Goal: Task Accomplishment & Management: Use online tool/utility

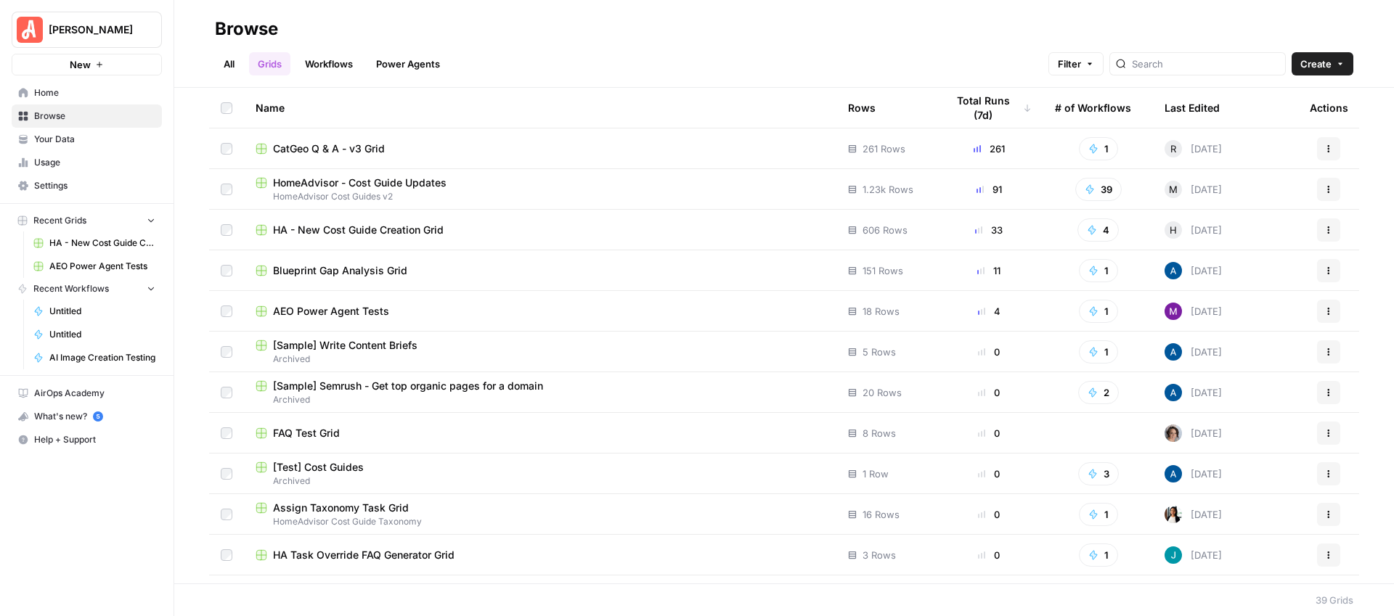
click at [391, 236] on span "HA - New Cost Guide Creation Grid" at bounding box center [358, 230] width 171 height 15
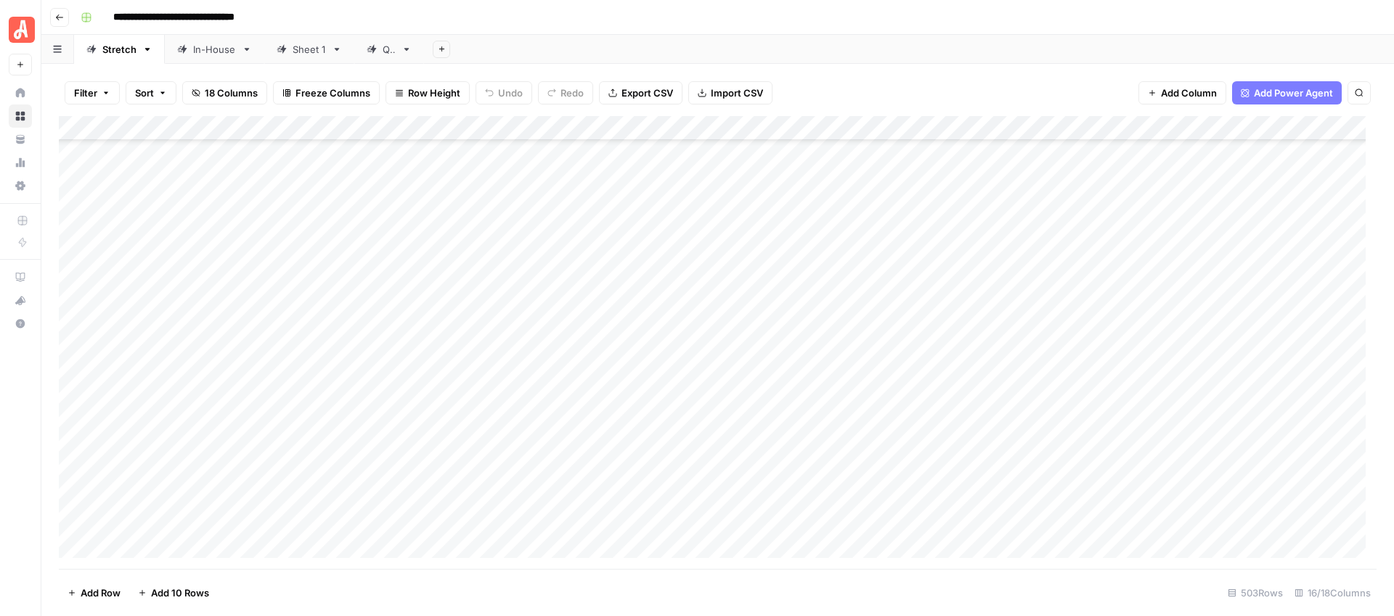
scroll to position [11737, 0]
click at [656, 287] on div "Add Column" at bounding box center [718, 342] width 1318 height 453
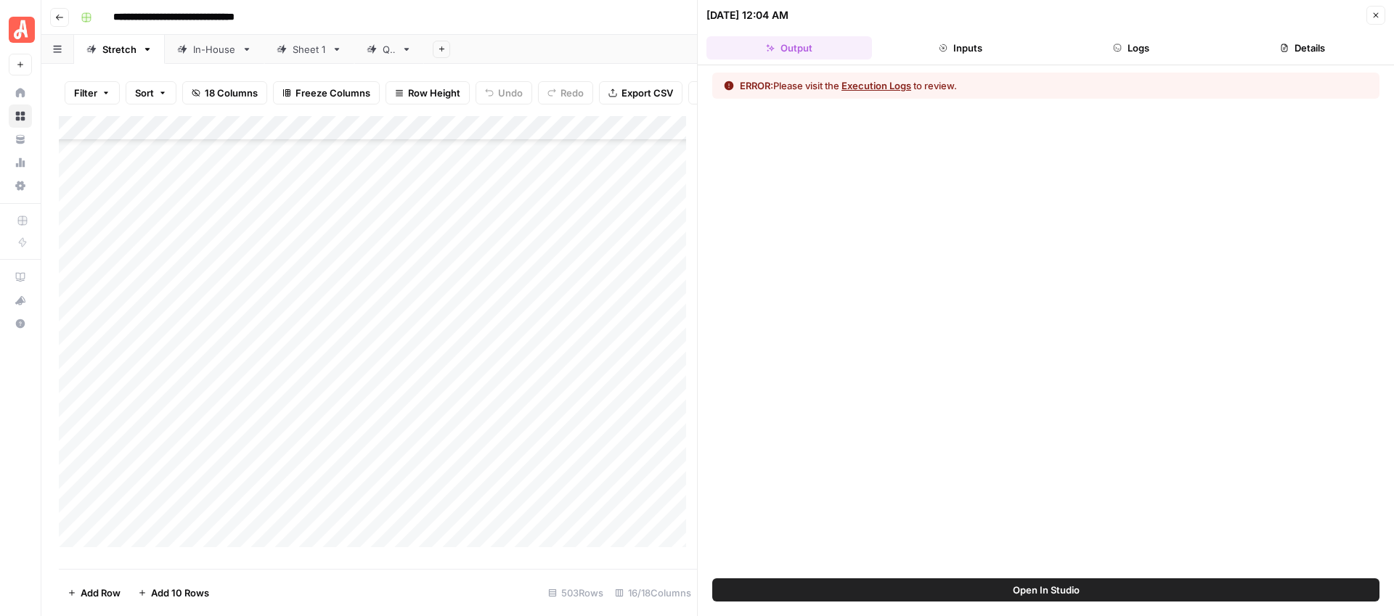
click at [880, 88] on button "Execution Logs" at bounding box center [876, 85] width 70 height 15
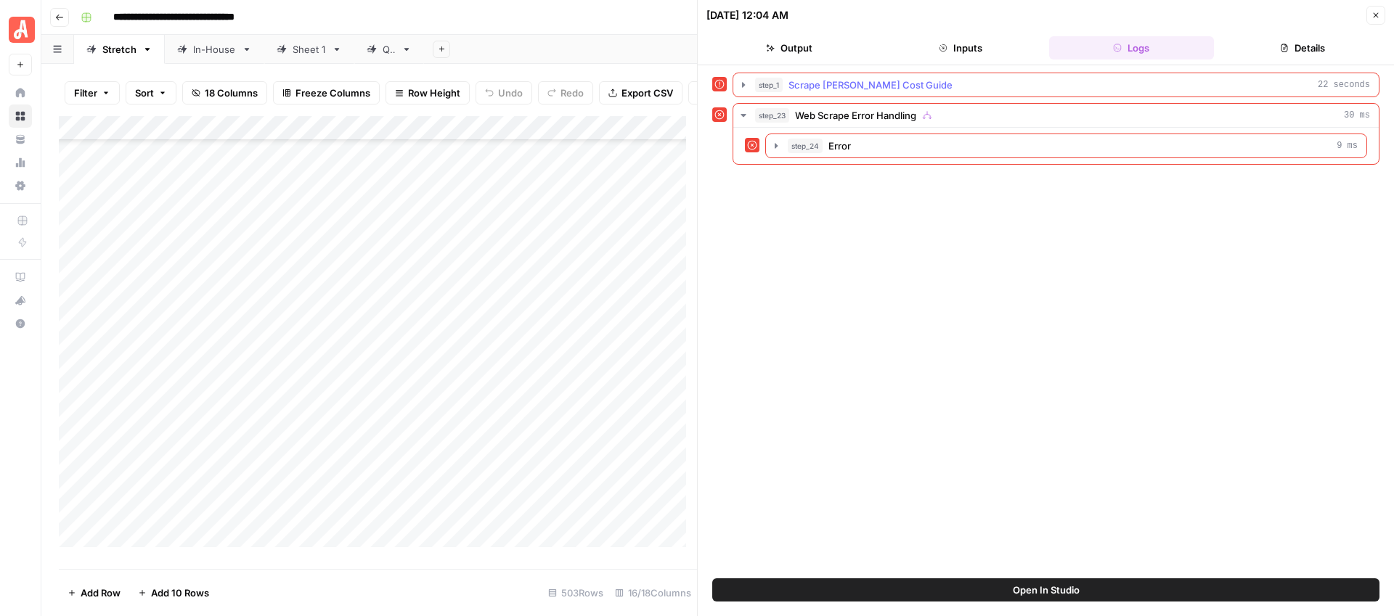
click at [740, 83] on icon "button" at bounding box center [744, 85] width 12 height 12
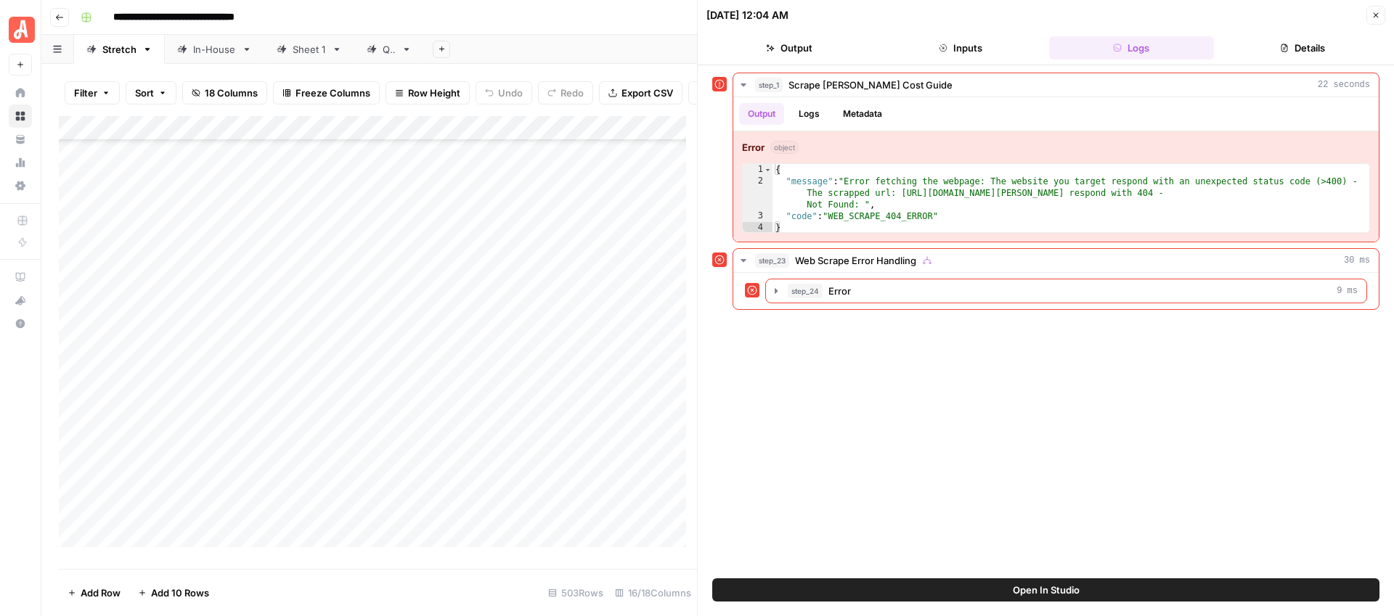
click at [1375, 17] on icon "button" at bounding box center [1375, 15] width 9 height 9
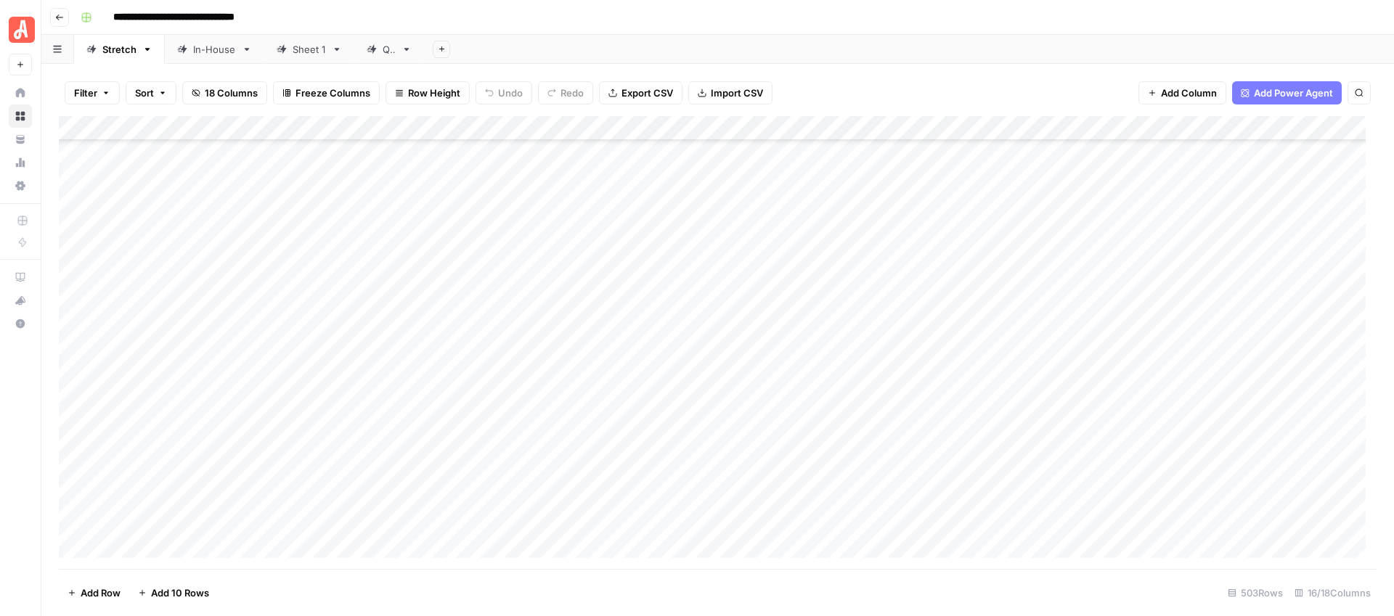
click at [490, 285] on div "Add Column" at bounding box center [718, 342] width 1318 height 453
click at [653, 285] on div "Add Column" at bounding box center [718, 342] width 1318 height 453
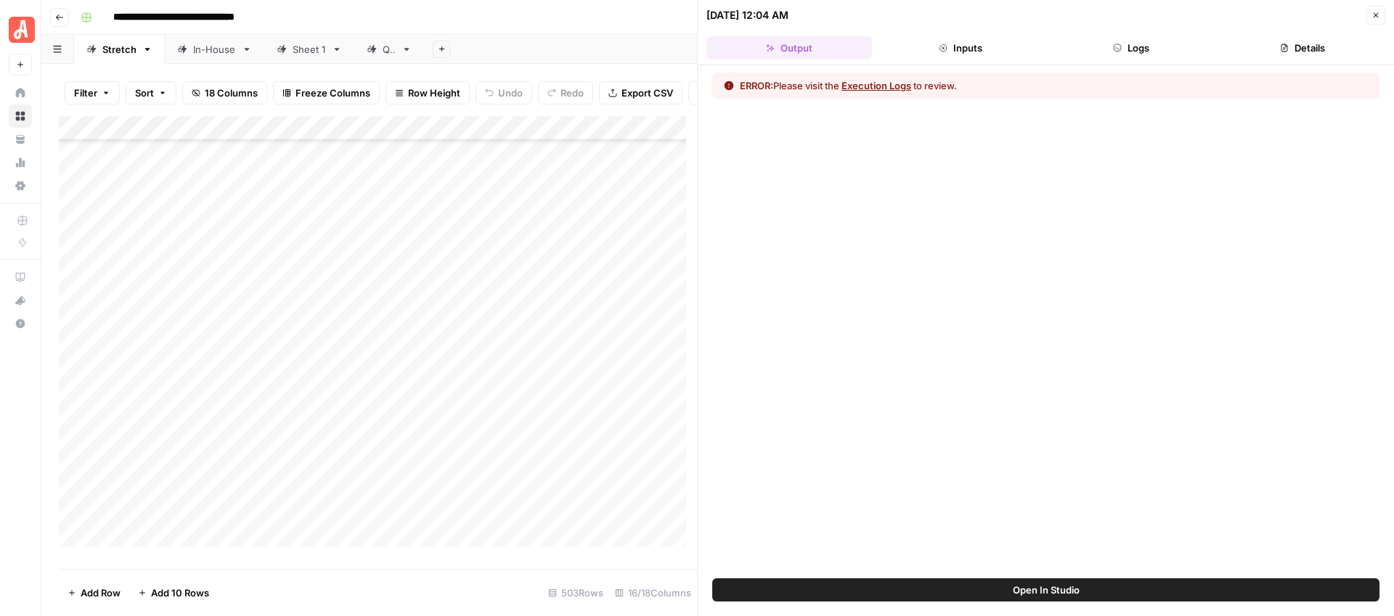
click at [911, 87] on button "Execution Logs" at bounding box center [876, 85] width 70 height 15
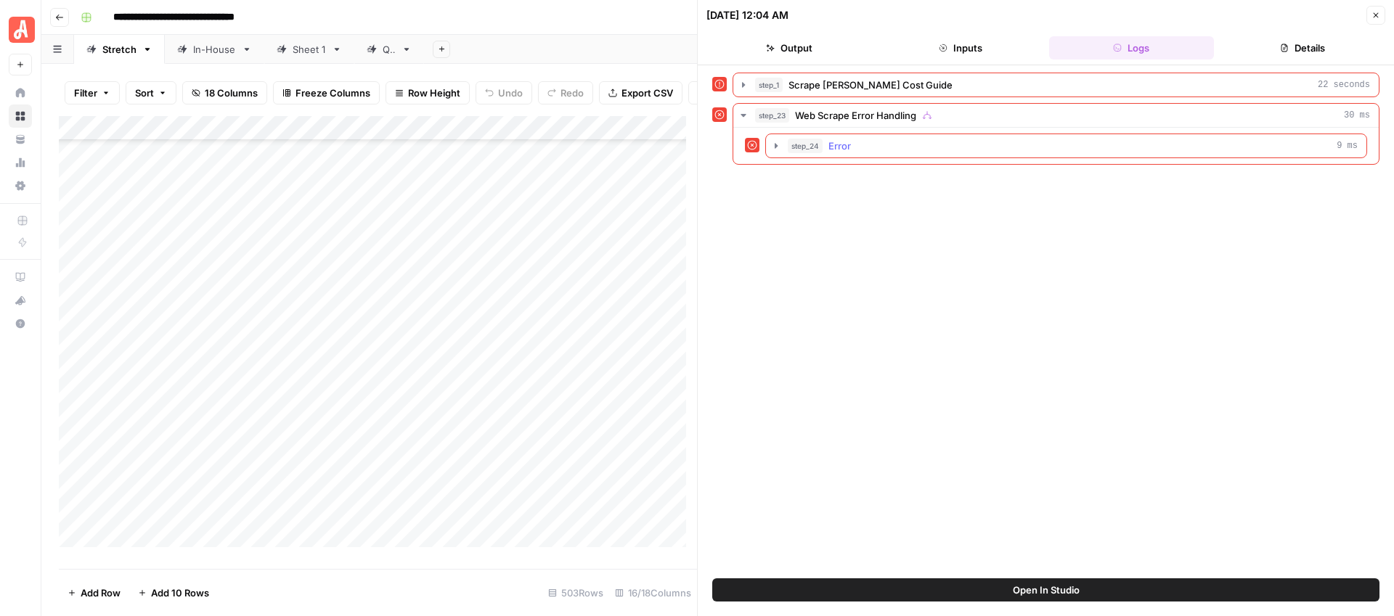
click at [777, 144] on icon "button" at bounding box center [776, 146] width 12 height 12
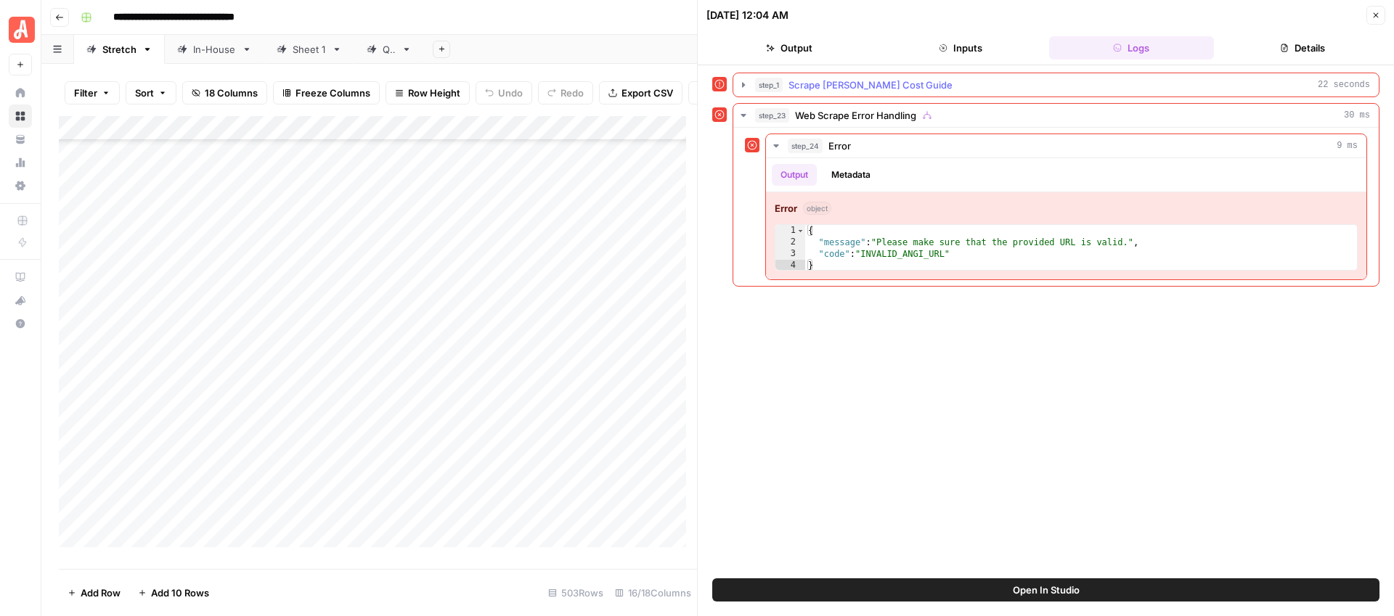
click at [745, 85] on icon "button" at bounding box center [744, 85] width 12 height 12
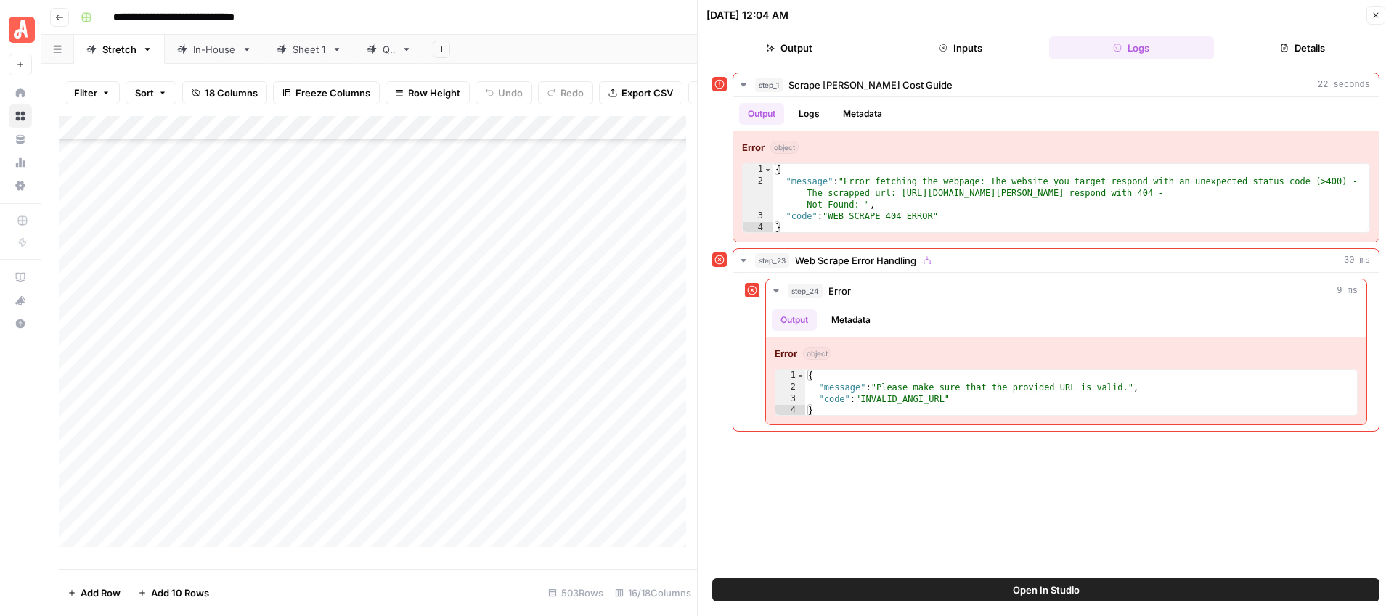
click at [1375, 12] on icon "button" at bounding box center [1375, 15] width 9 height 9
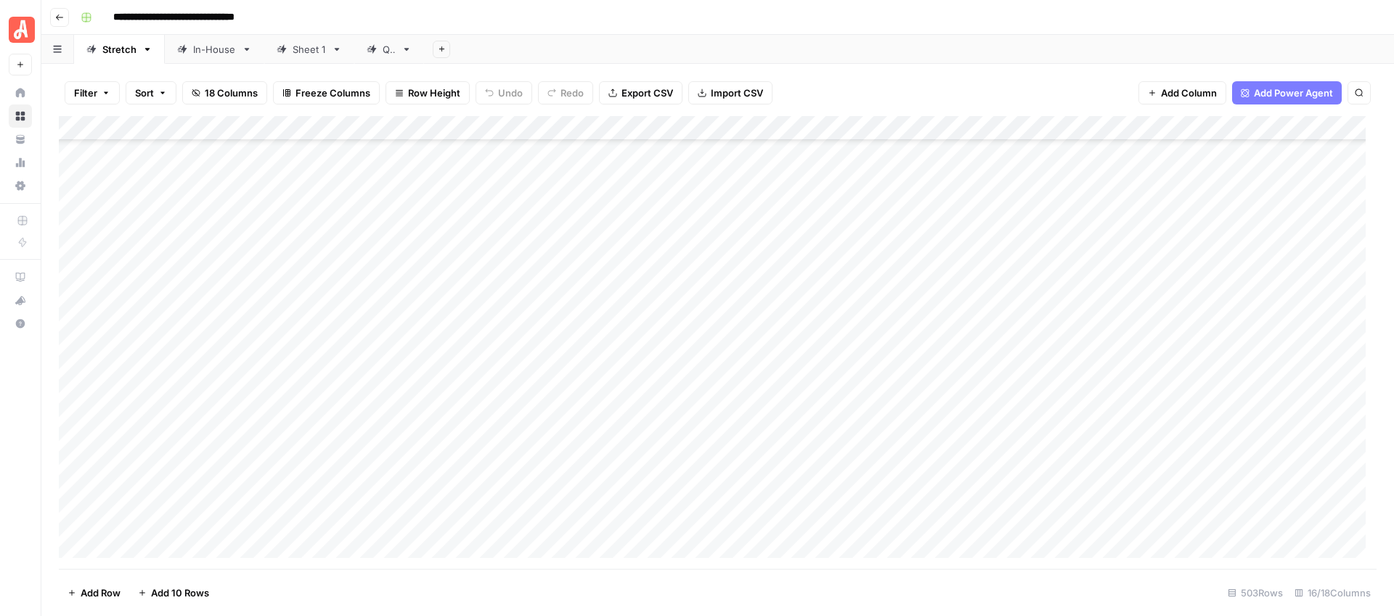
click at [443, 290] on div "Add Column" at bounding box center [718, 342] width 1318 height 453
click at [492, 287] on div "Add Column" at bounding box center [718, 342] width 1318 height 453
click at [456, 289] on div "Add Column" at bounding box center [718, 342] width 1318 height 453
click at [535, 289] on div "Add Column" at bounding box center [718, 342] width 1318 height 453
click at [672, 287] on div "Add Column" at bounding box center [718, 342] width 1318 height 453
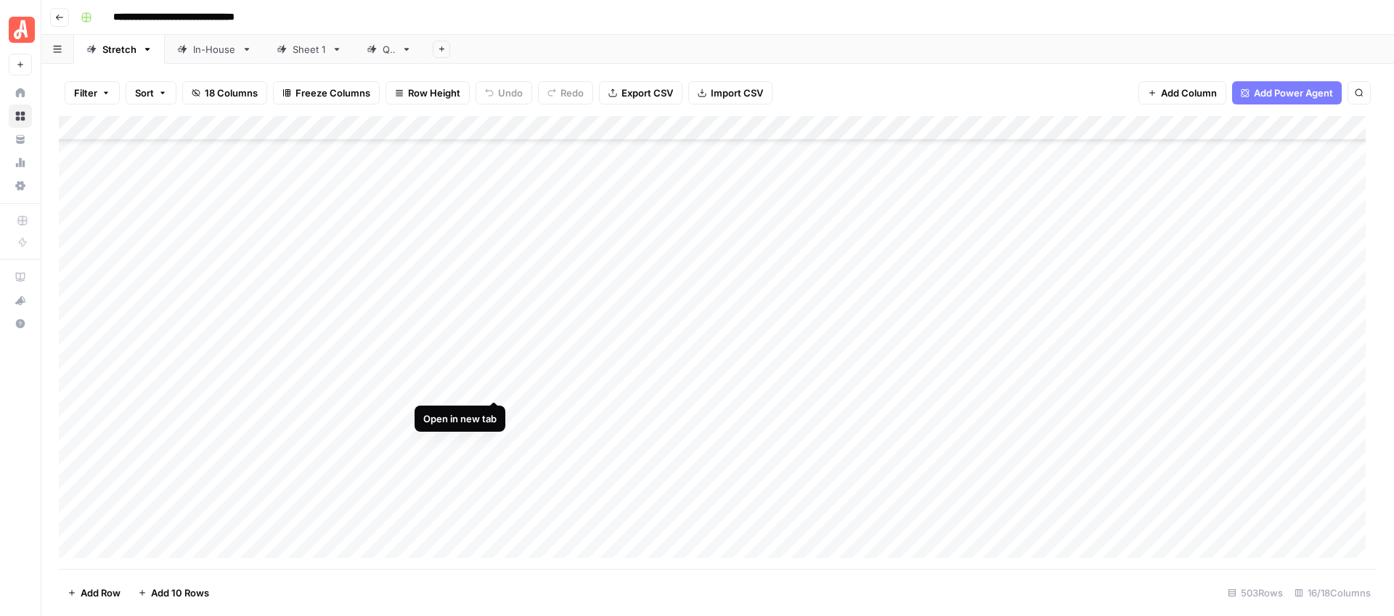
click at [494, 386] on div "Add Column" at bounding box center [718, 342] width 1318 height 453
click at [434, 388] on div "Add Column" at bounding box center [718, 342] width 1318 height 453
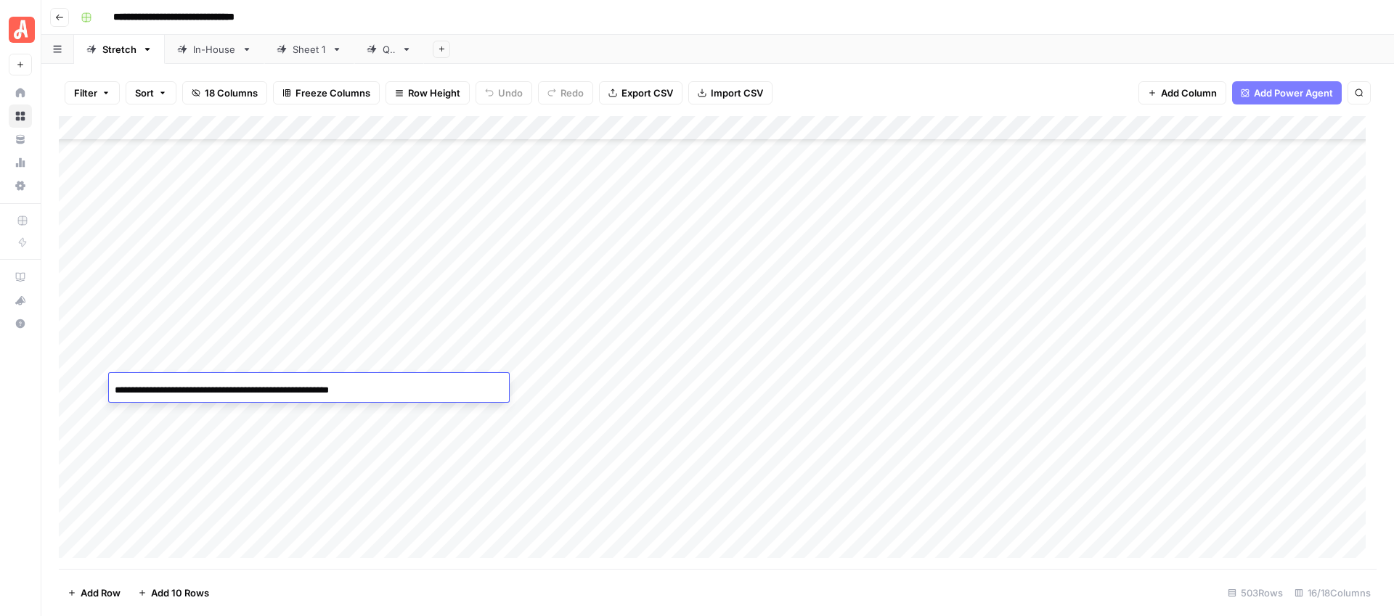
scroll to position [0, 41]
click at [412, 389] on div "**********" at bounding box center [309, 390] width 400 height 25
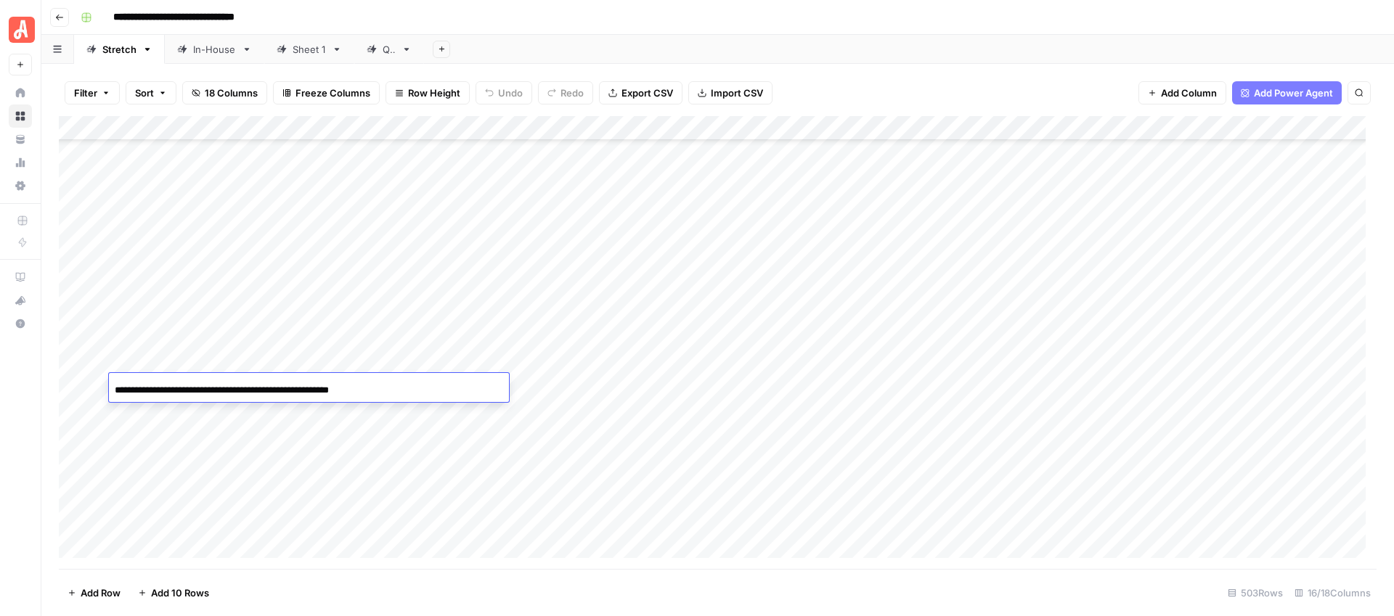
click at [531, 389] on div "Add Column" at bounding box center [718, 342] width 1318 height 453
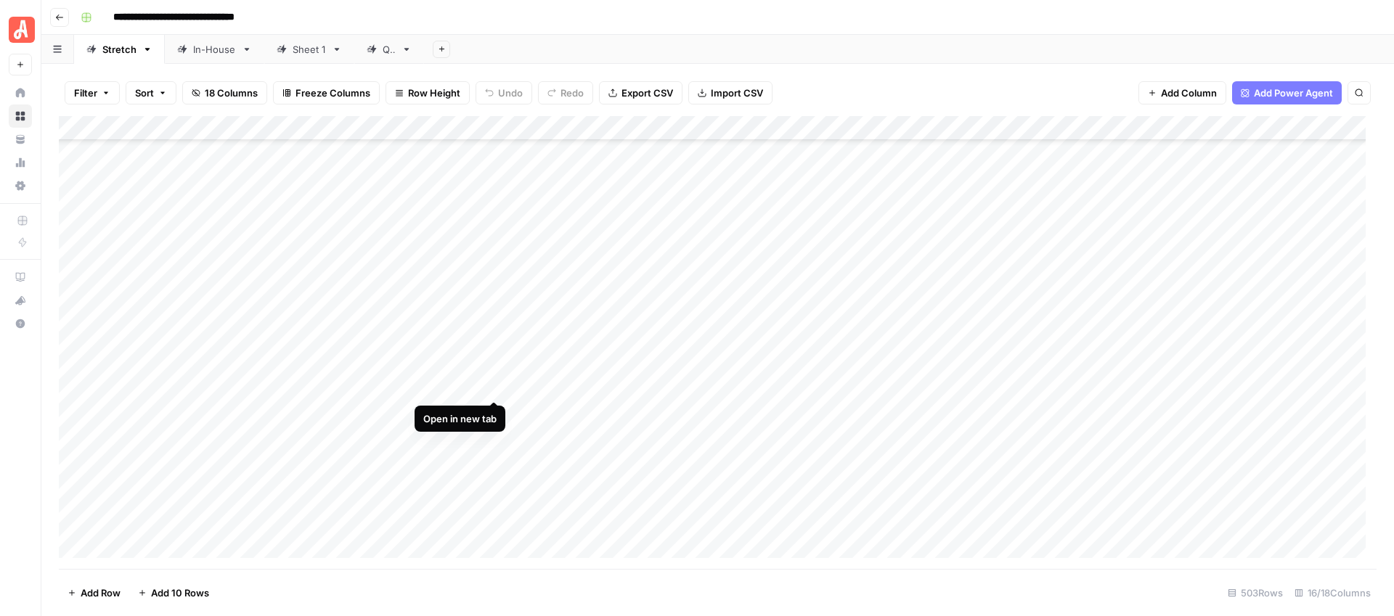
click at [490, 386] on div "Add Column" at bounding box center [718, 342] width 1318 height 453
click at [421, 385] on div "Add Column" at bounding box center [718, 342] width 1318 height 453
type input "*"
type input "**********"
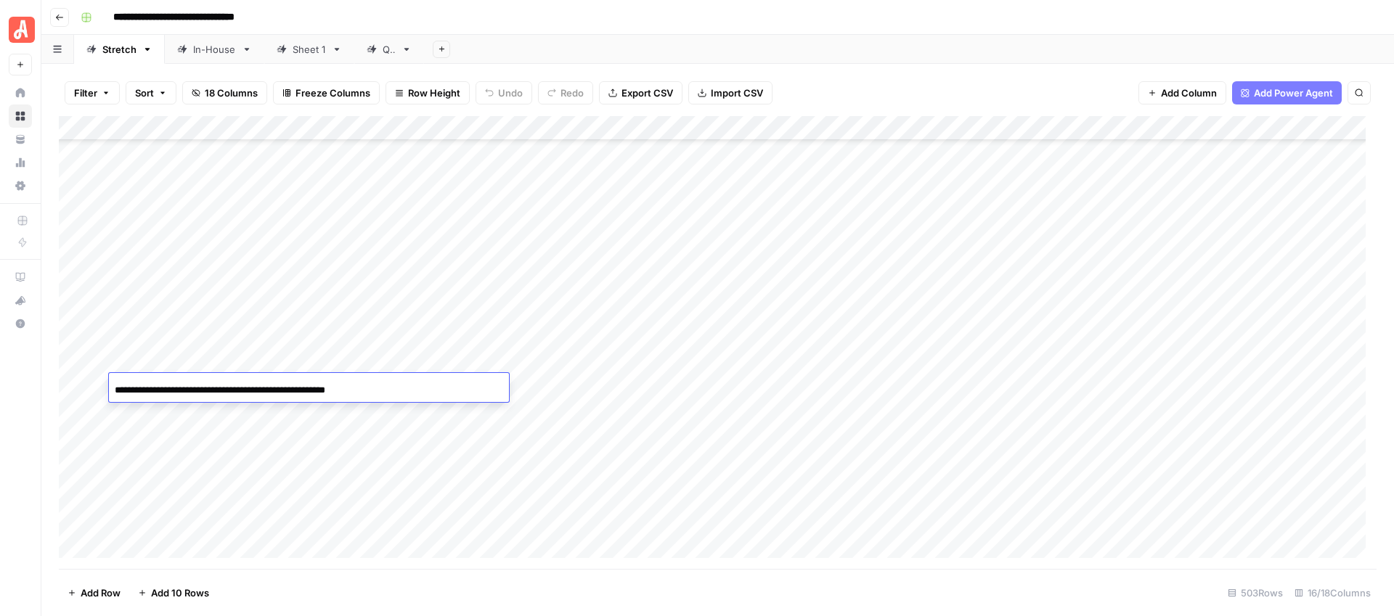
scroll to position [0, 41]
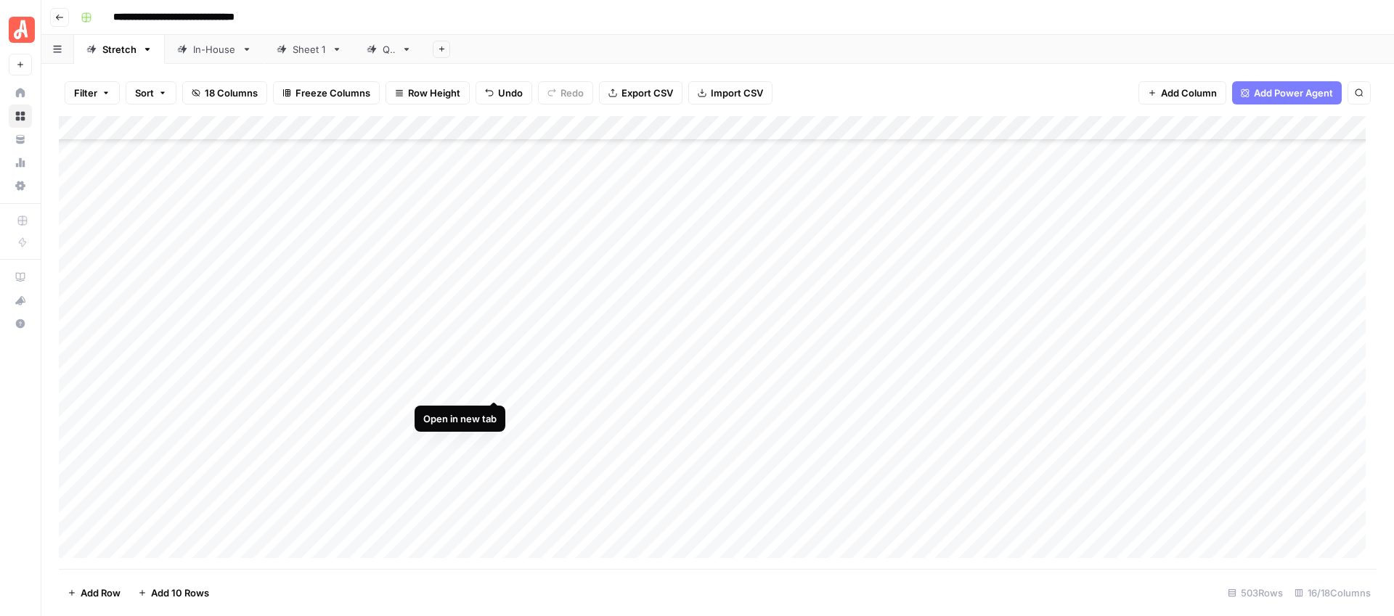
click at [491, 386] on div "Add Column" at bounding box center [718, 342] width 1318 height 453
click at [669, 387] on div "Add Column" at bounding box center [718, 342] width 1318 height 453
click at [66, 15] on button "Go back" at bounding box center [59, 17] width 19 height 19
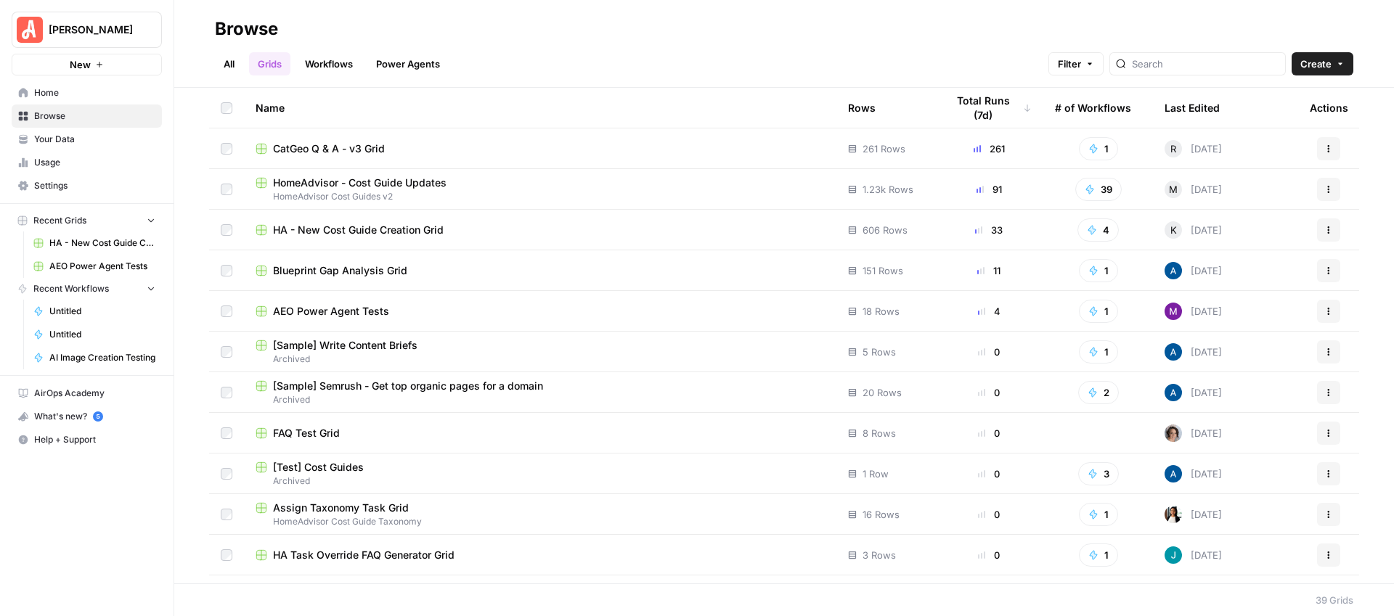
click at [449, 185] on div "HomeAdvisor - Cost Guide Updates" at bounding box center [540, 183] width 569 height 15
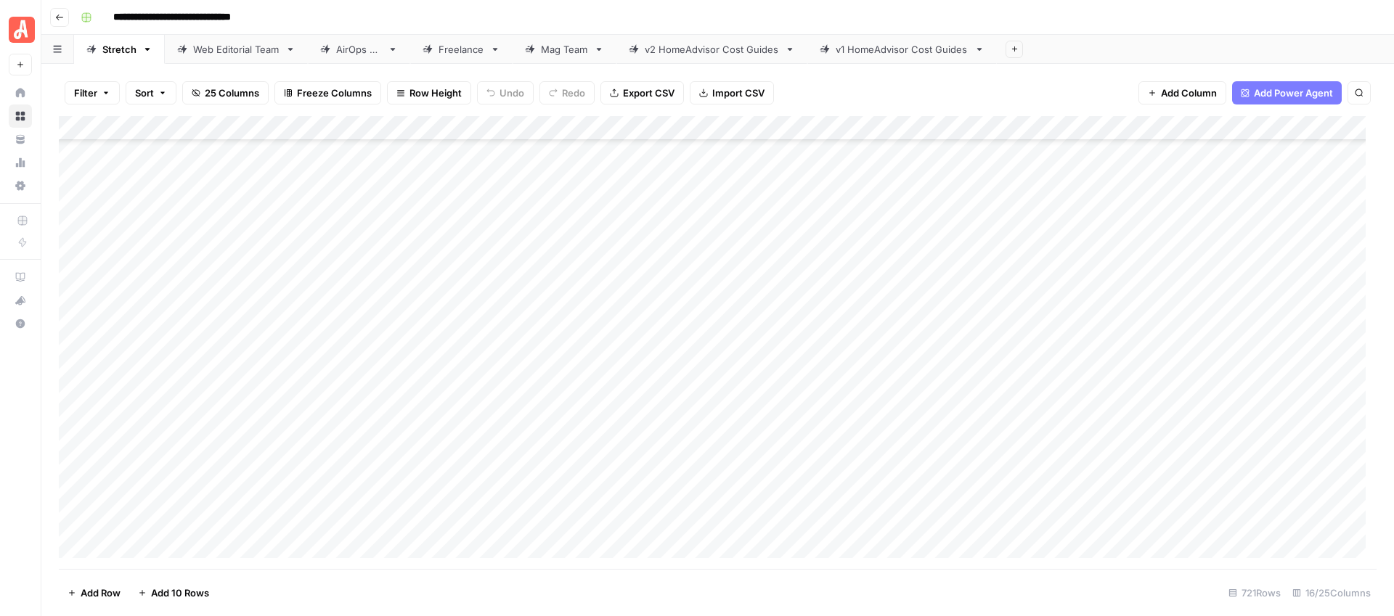
scroll to position [16894, 0]
click at [748, 339] on div "Add Column" at bounding box center [718, 342] width 1318 height 453
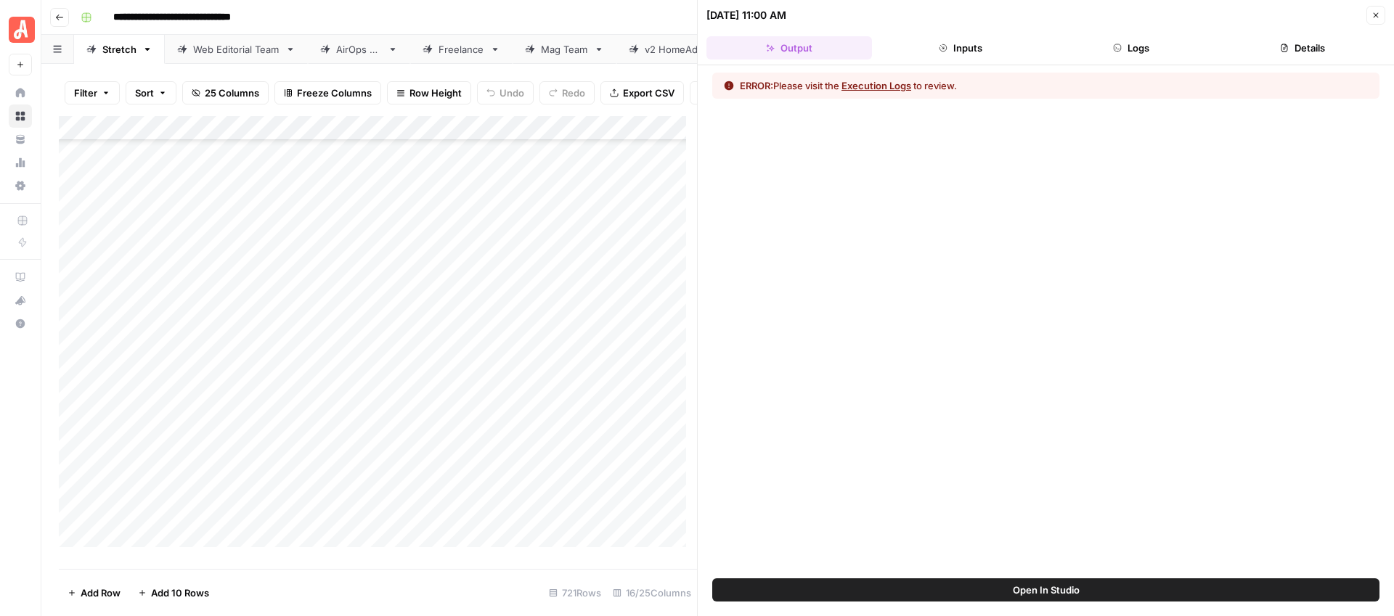
click at [897, 90] on button "Execution Logs" at bounding box center [876, 85] width 70 height 15
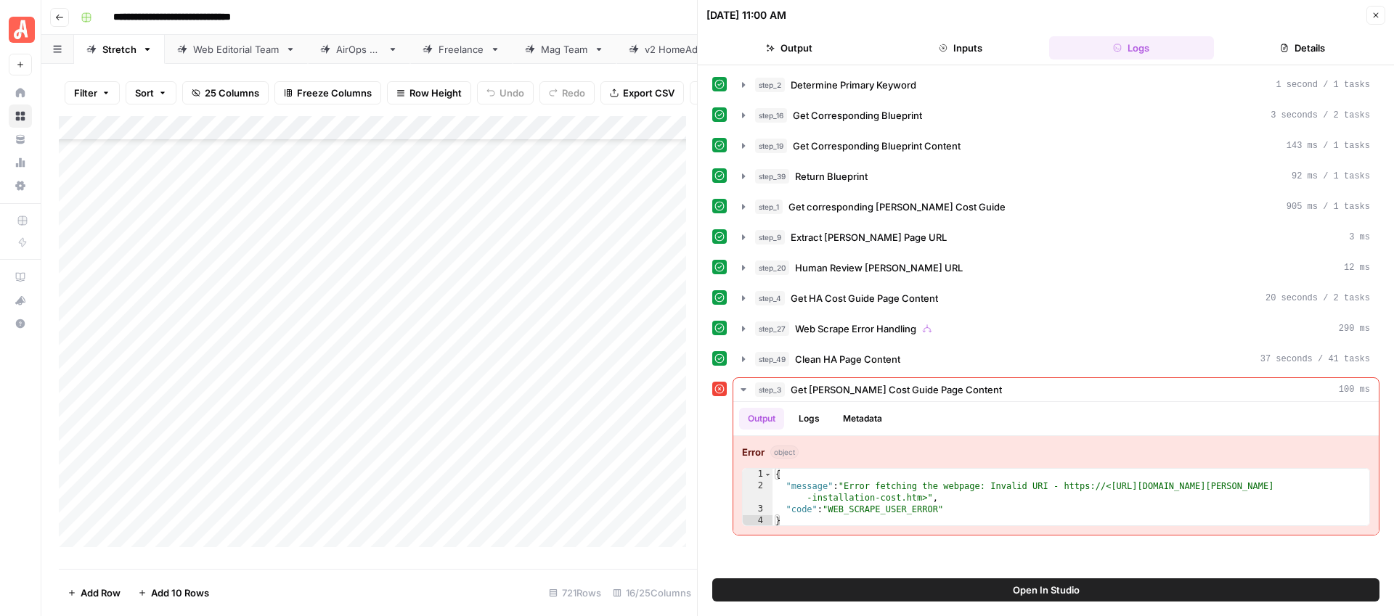
click at [1379, 15] on span "Close" at bounding box center [1379, 15] width 1 height 1
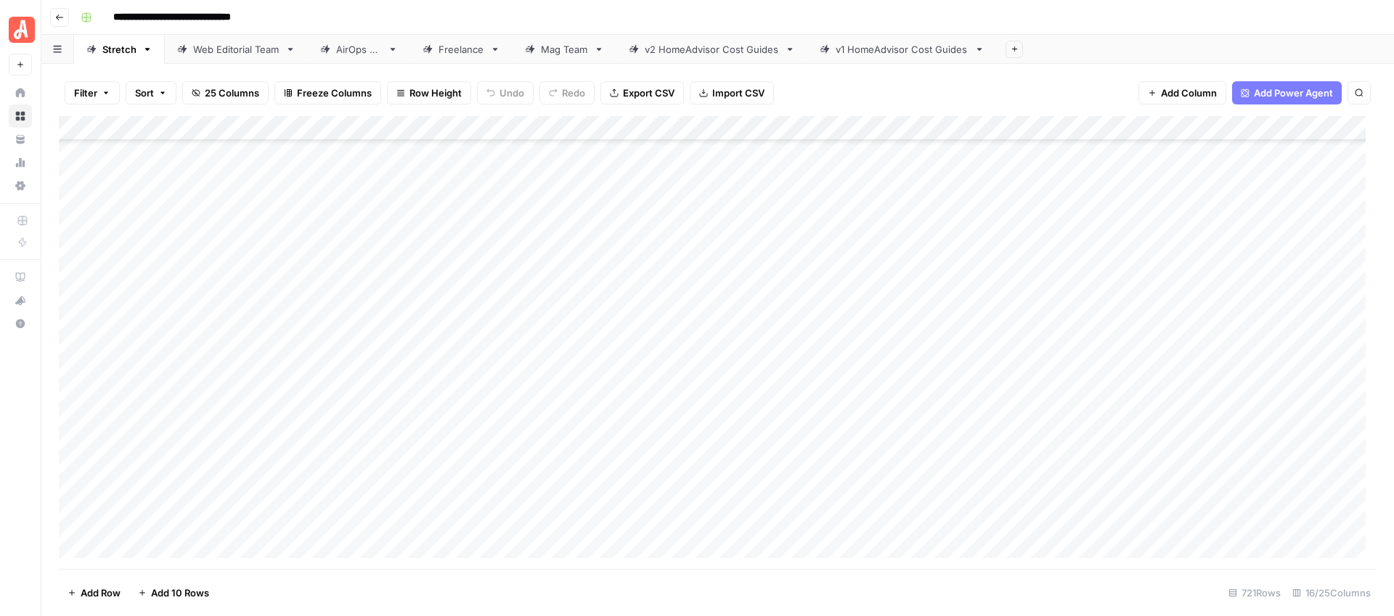
click at [748, 338] on div "Add Column" at bounding box center [718, 342] width 1318 height 453
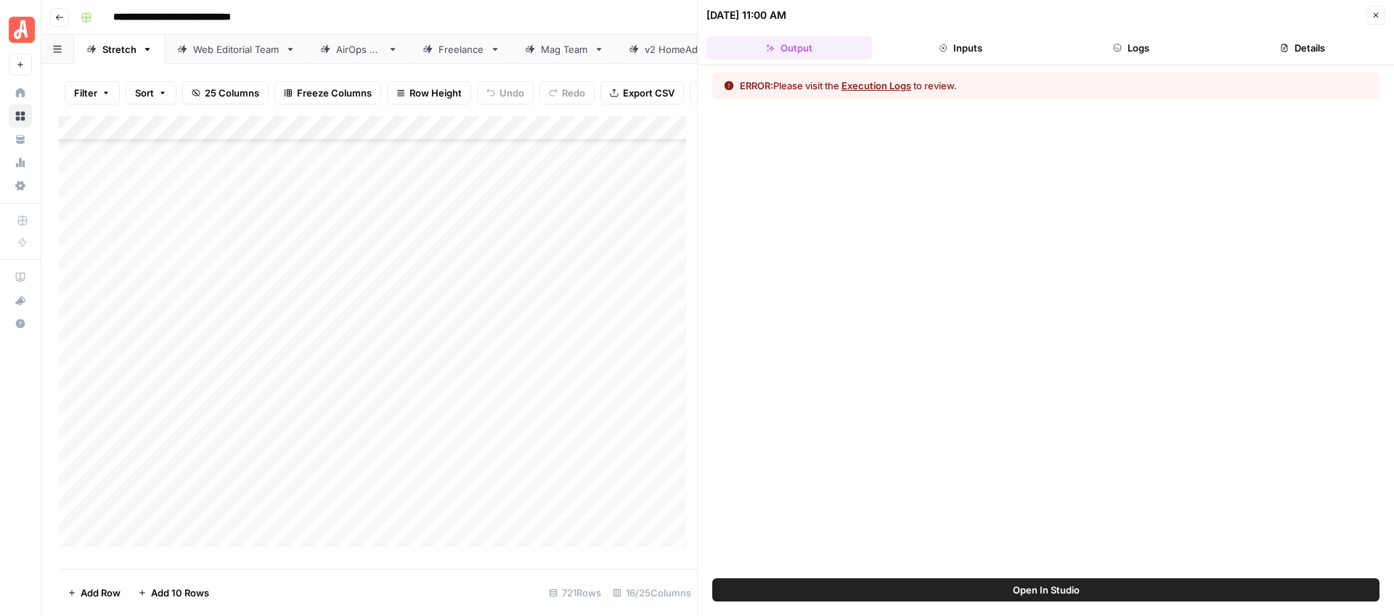
click at [911, 88] on button "Execution Logs" at bounding box center [876, 85] width 70 height 15
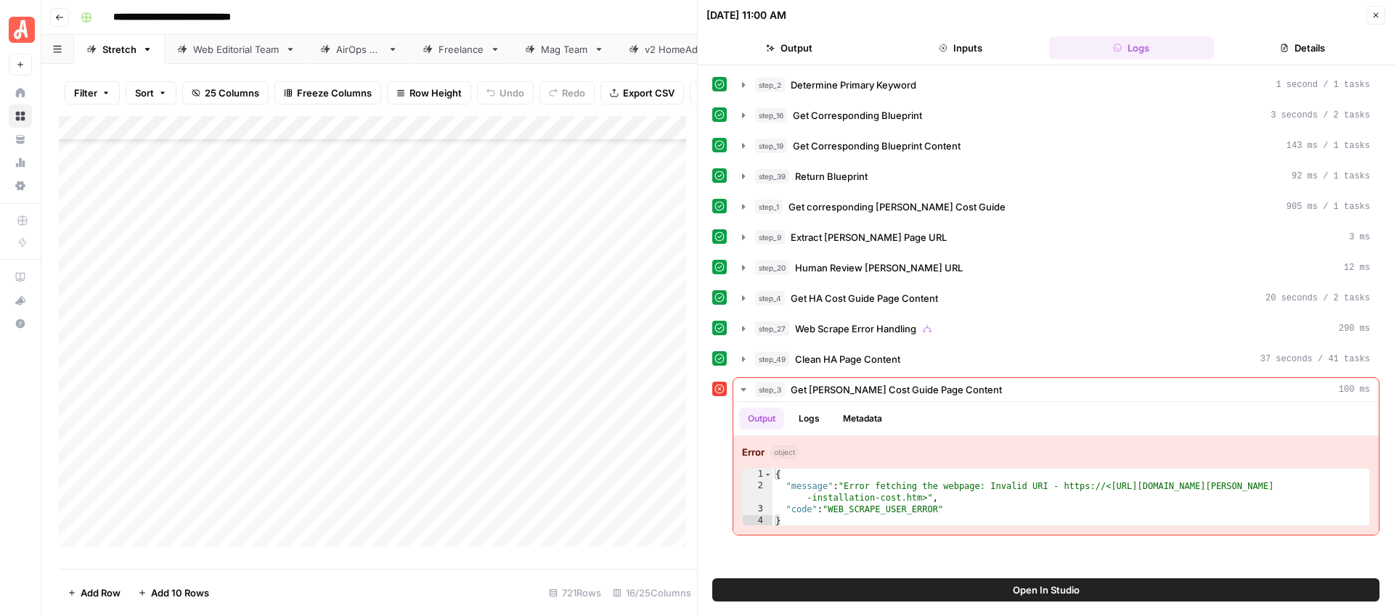
click at [1379, 15] on span "Close" at bounding box center [1379, 15] width 1 height 1
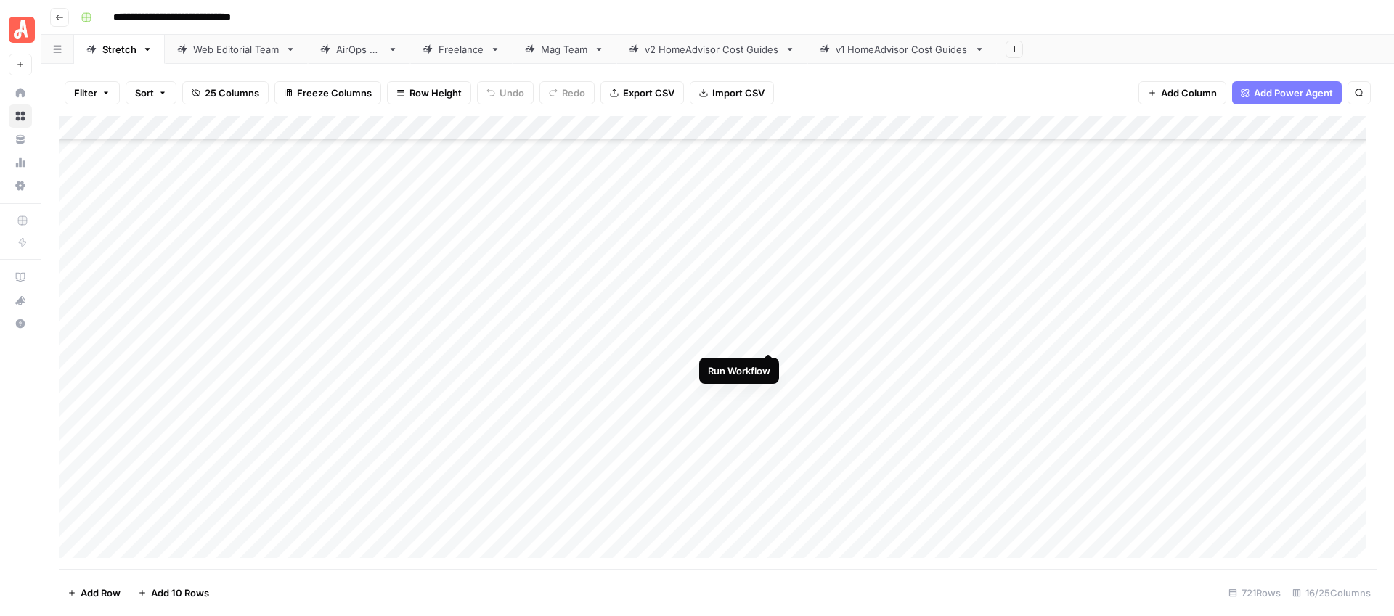
click at [772, 337] on div "Add Column" at bounding box center [718, 342] width 1318 height 453
click at [768, 339] on div "Add Column" at bounding box center [718, 342] width 1318 height 453
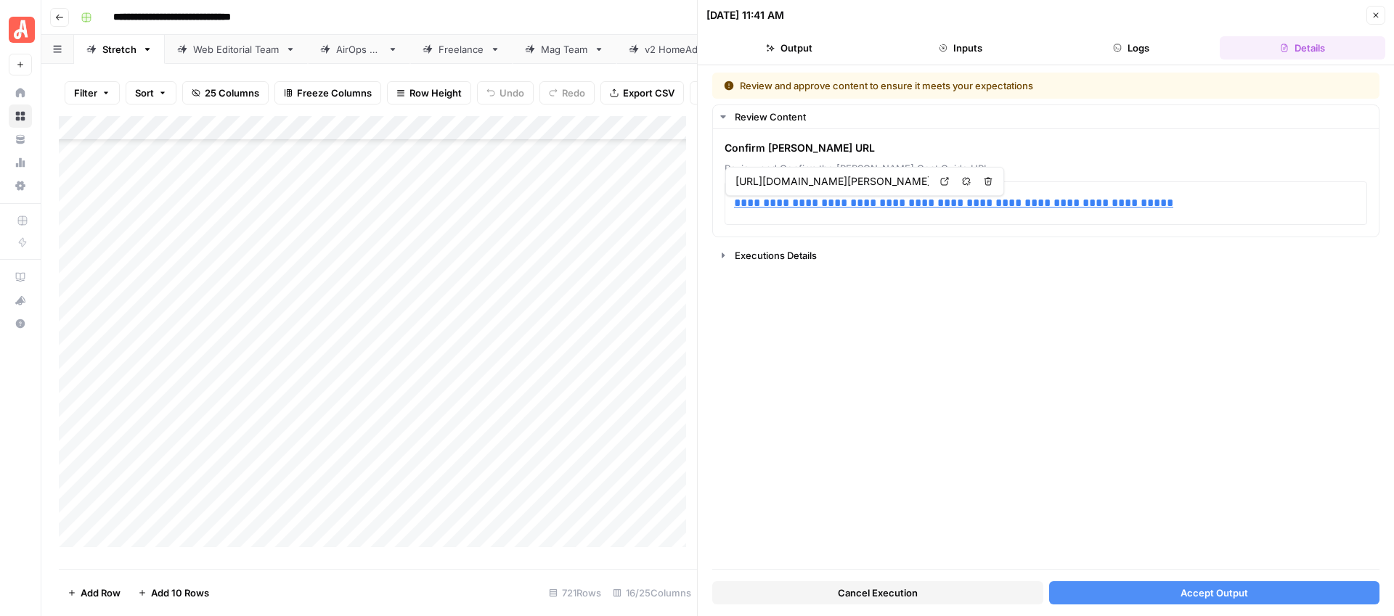
click at [1137, 318] on div "**********" at bounding box center [1045, 321] width 667 height 497
click at [1178, 200] on p "**********" at bounding box center [1046, 203] width 624 height 19
drag, startPoint x: 1162, startPoint y: 208, endPoint x: 735, endPoint y: 208, distance: 426.9
click at [735, 208] on p "**********" at bounding box center [1046, 203] width 624 height 19
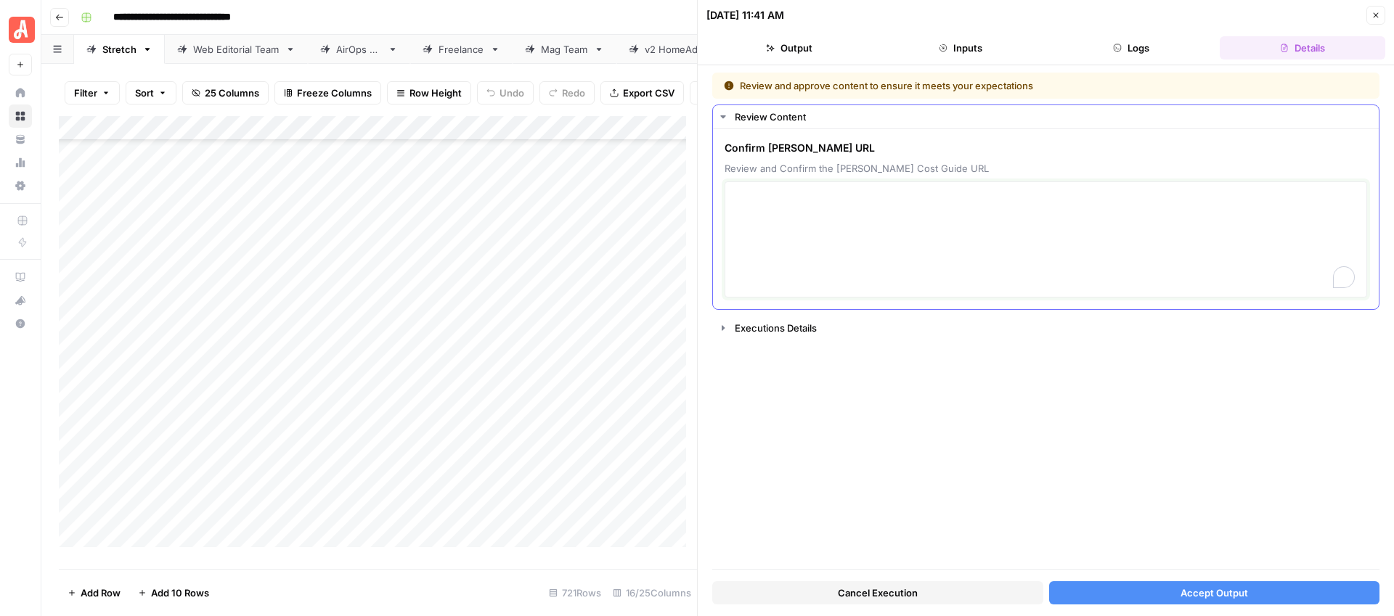
click at [758, 203] on textarea "To enrich screen reader interactions, please activate Accessibility in Grammarl…" at bounding box center [1046, 239] width 624 height 103
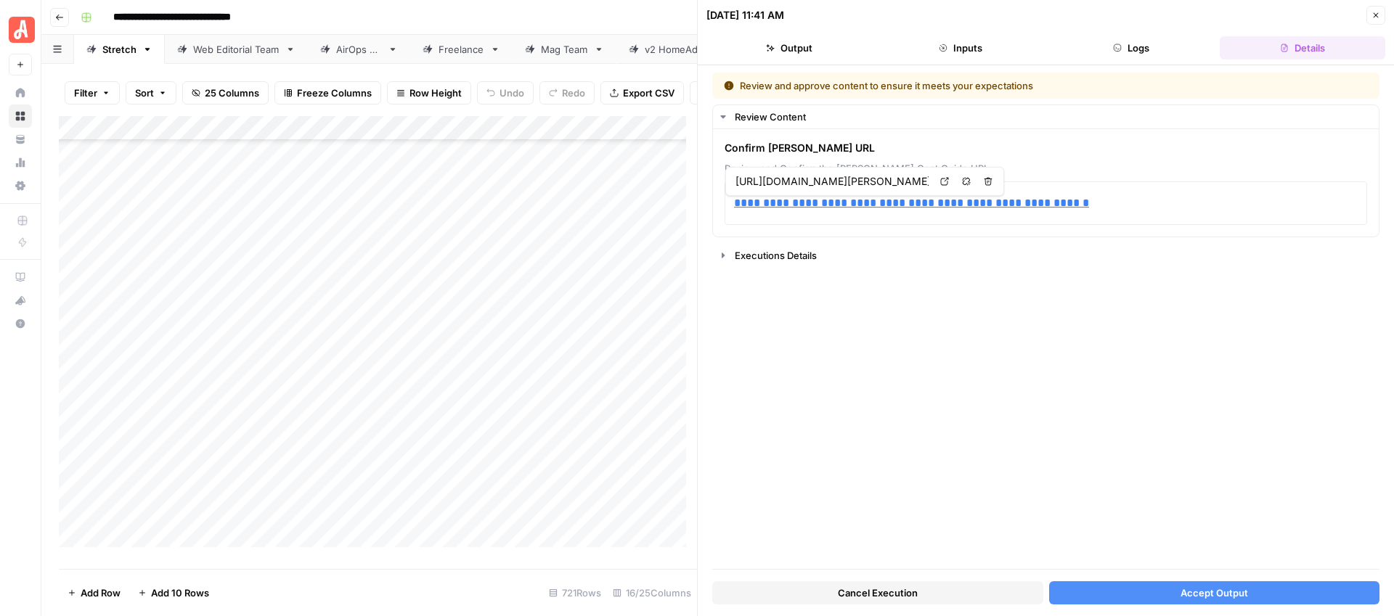
click at [977, 282] on div "**********" at bounding box center [1045, 321] width 667 height 497
click at [1178, 588] on button "Accept Output" at bounding box center [1214, 593] width 331 height 23
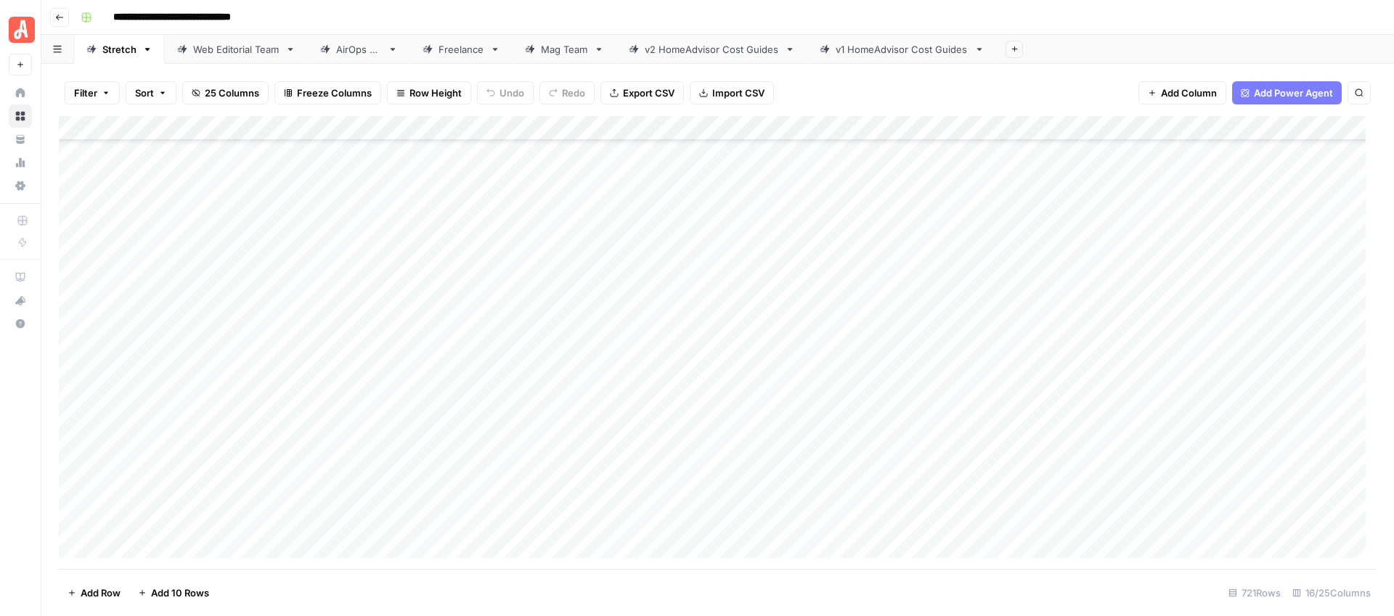
scroll to position [17003, 0]
click at [746, 454] on div "Add Column" at bounding box center [718, 342] width 1318 height 453
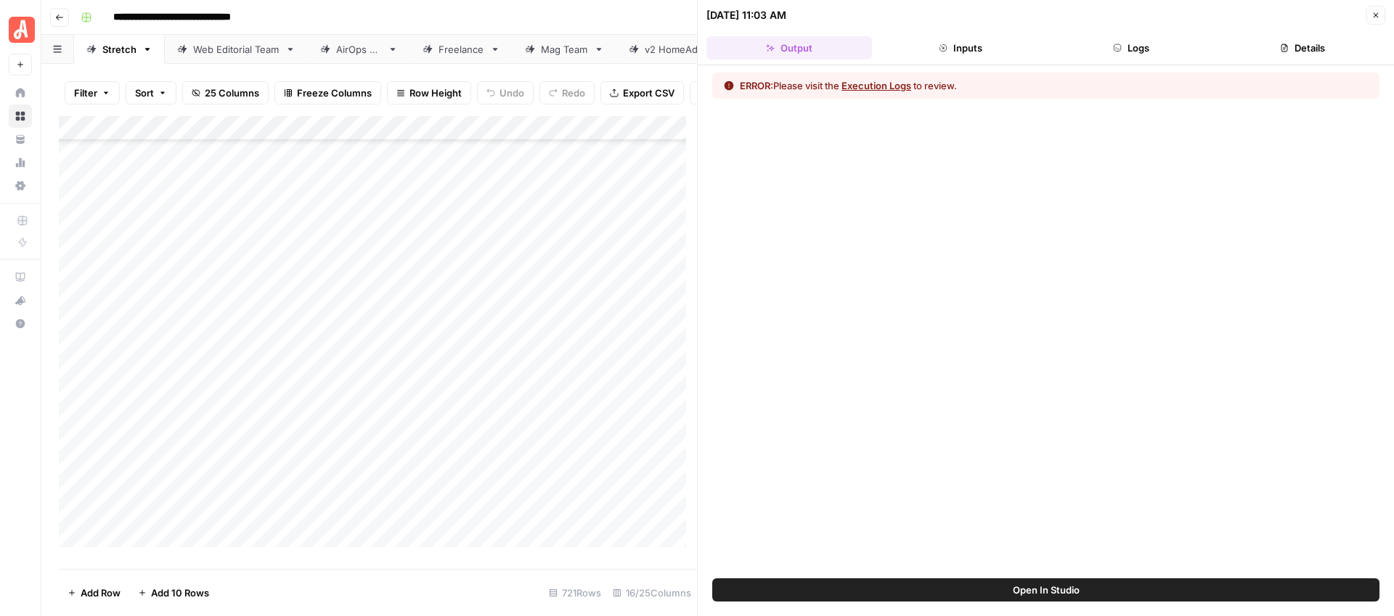
click at [898, 87] on button "Execution Logs" at bounding box center [876, 85] width 70 height 15
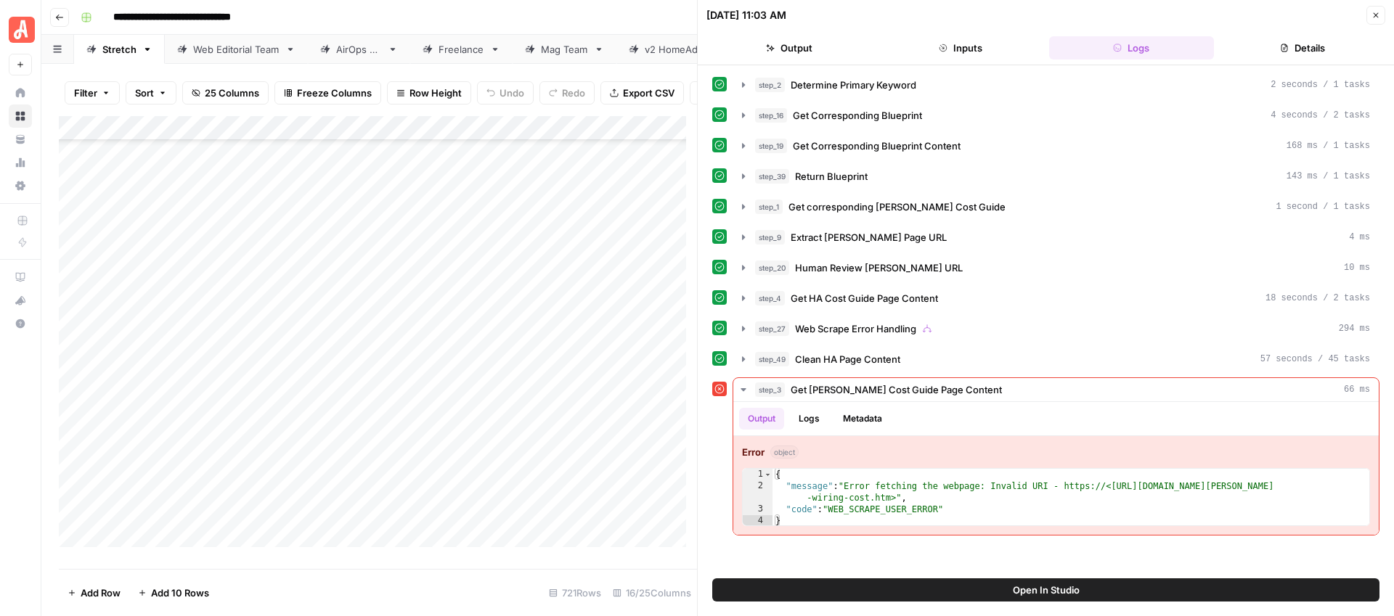
click at [1374, 16] on icon "button" at bounding box center [1375, 15] width 9 height 9
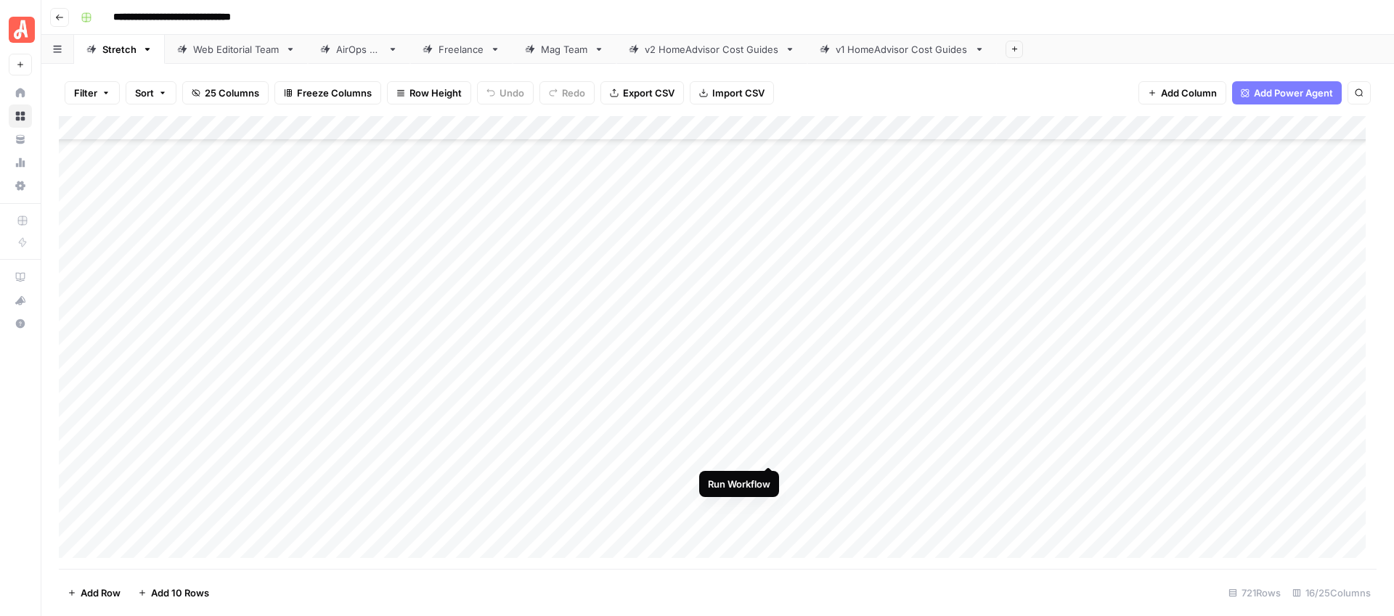
click at [765, 454] on div "Add Column" at bounding box center [718, 342] width 1318 height 453
click at [767, 451] on div "Add Column" at bounding box center [718, 342] width 1318 height 453
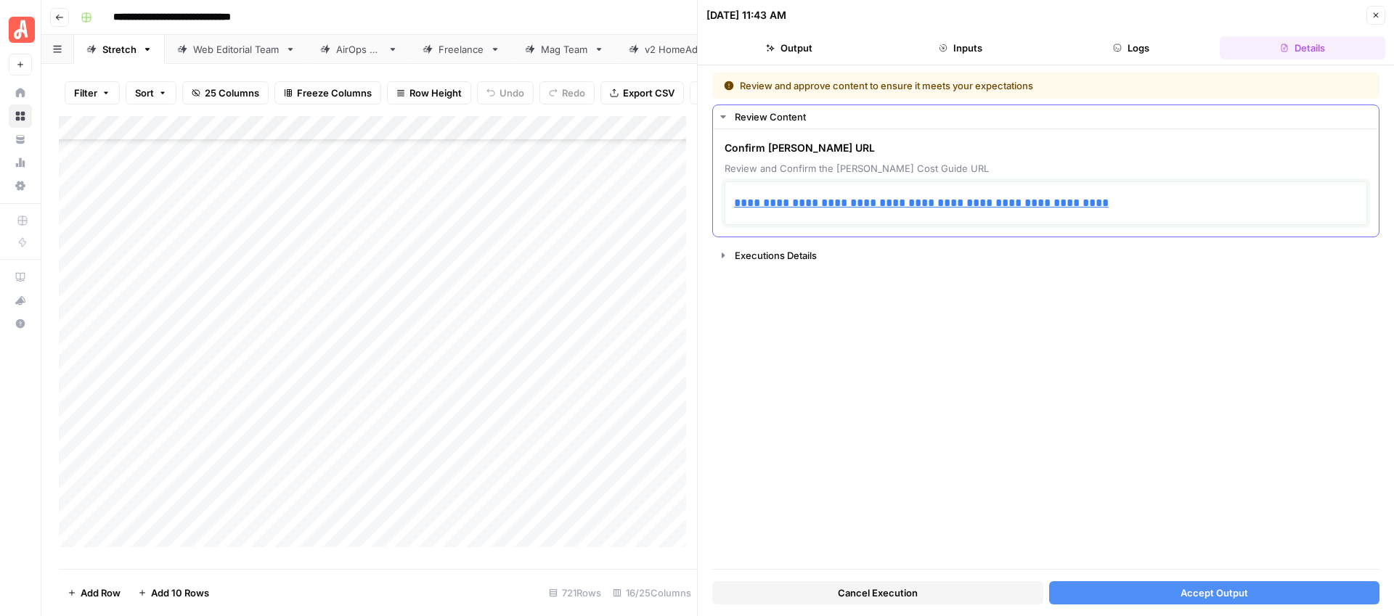
click at [1101, 203] on p "**********" at bounding box center [1046, 203] width 624 height 19
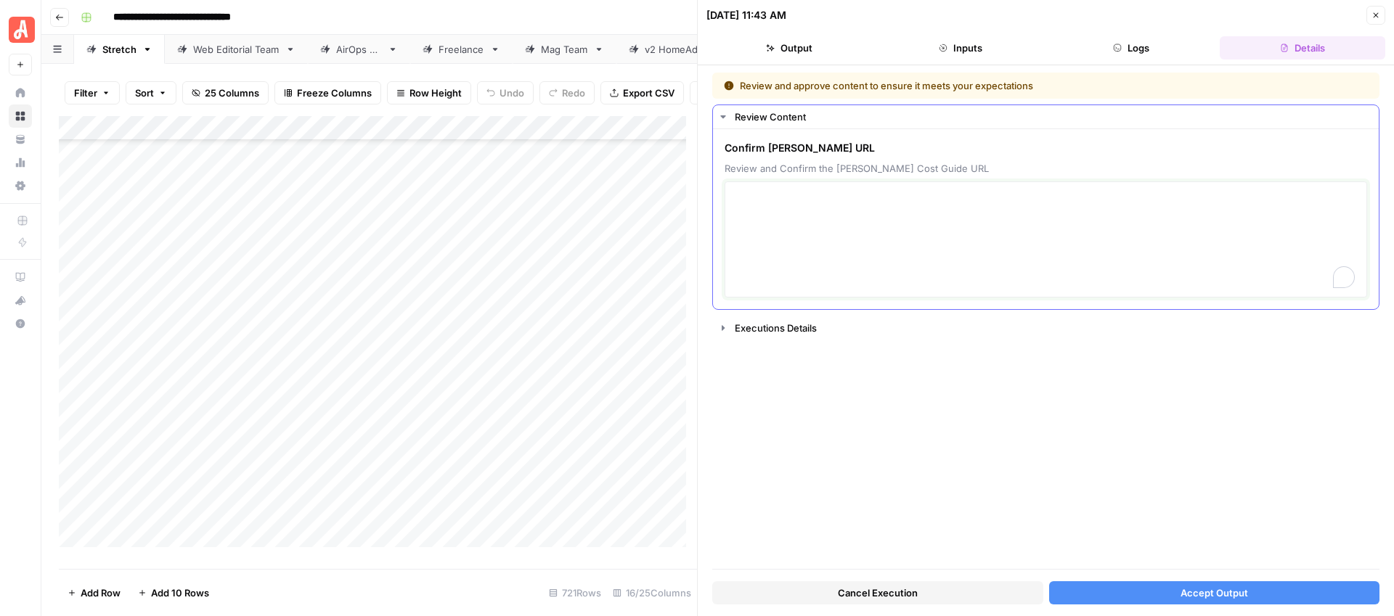
click at [801, 208] on textarea "To enrich screen reader interactions, please activate Accessibility in Grammarl…" at bounding box center [1046, 239] width 624 height 103
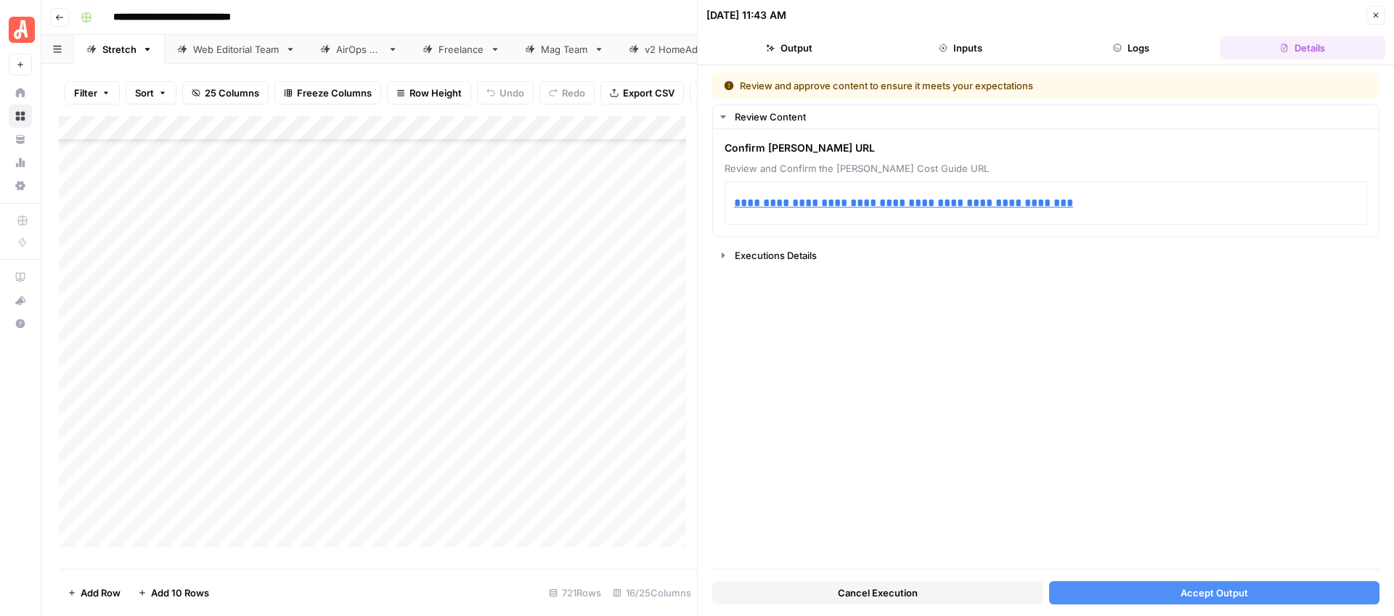
click at [995, 309] on div "**********" at bounding box center [1045, 321] width 667 height 497
click at [1204, 592] on span "Accept Output" at bounding box center [1214, 593] width 68 height 15
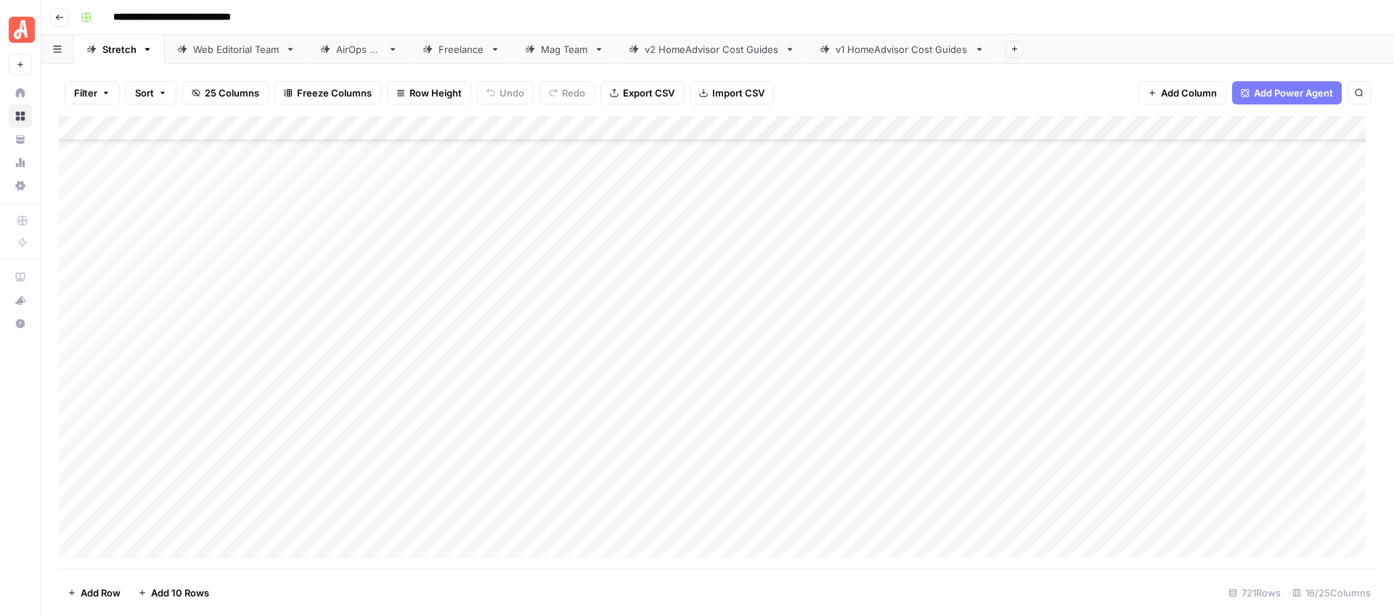
scroll to position [17003, 0]
